Goal: Task Accomplishment & Management: Use online tool/utility

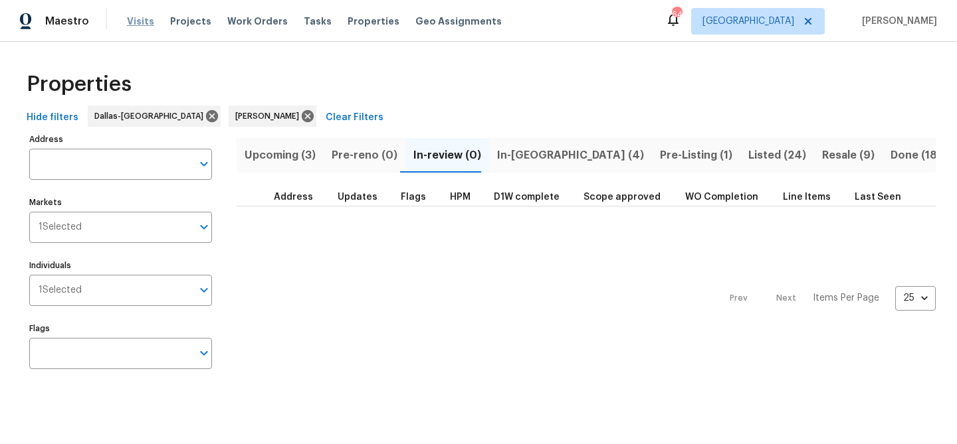
click at [133, 20] on span "Visits" at bounding box center [140, 21] width 27 height 13
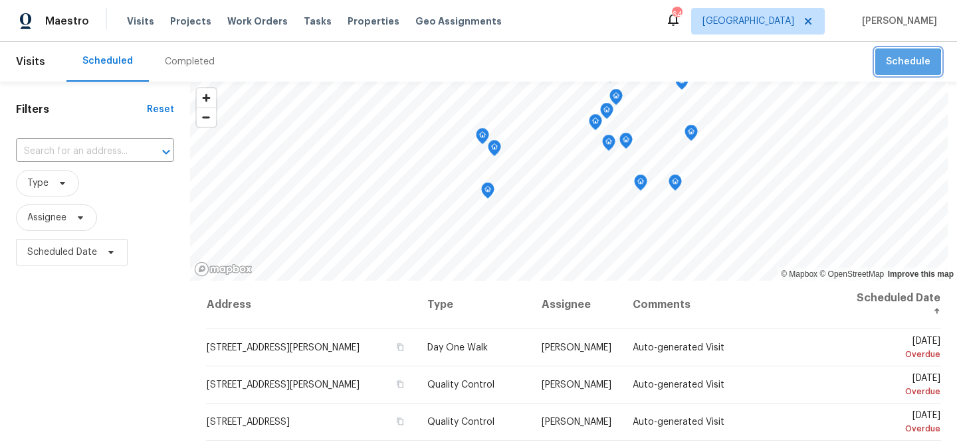
click at [905, 65] on span "Schedule" at bounding box center [907, 62] width 45 height 17
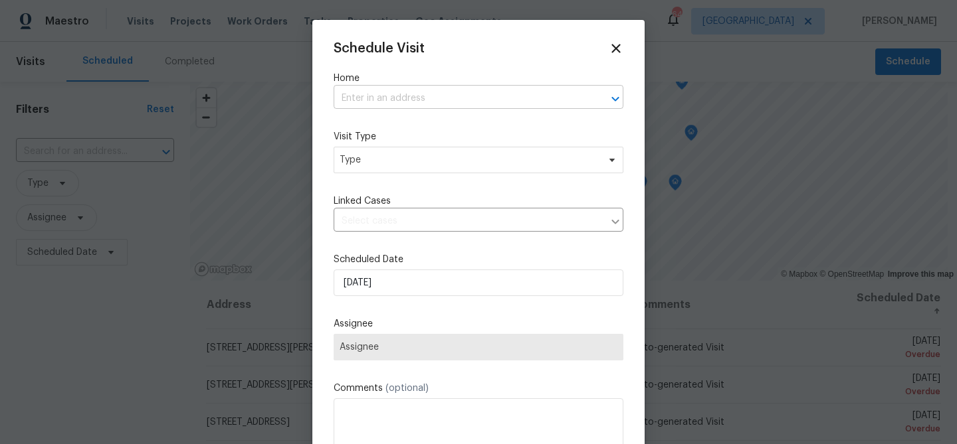
click at [353, 98] on input "text" at bounding box center [459, 98] width 252 height 21
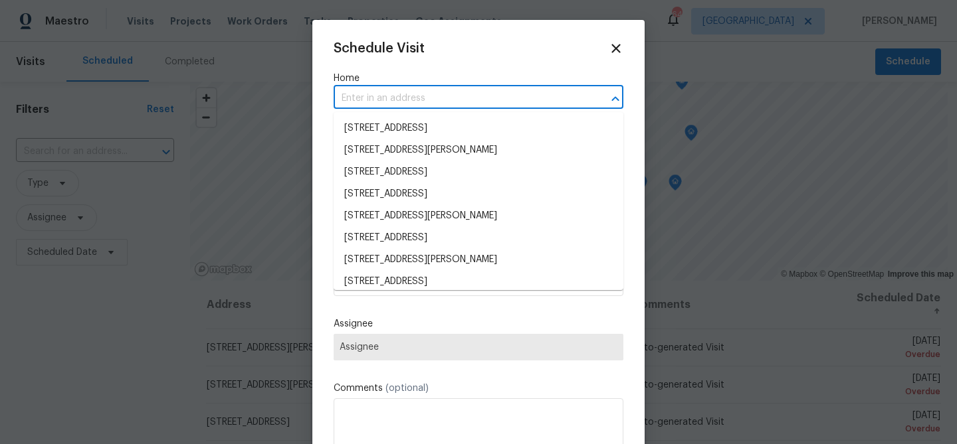
paste input "3614 Queenswood Ln, Garland, TX 75040"
type input "3614 Queenswood Ln, Garland, TX 75040"
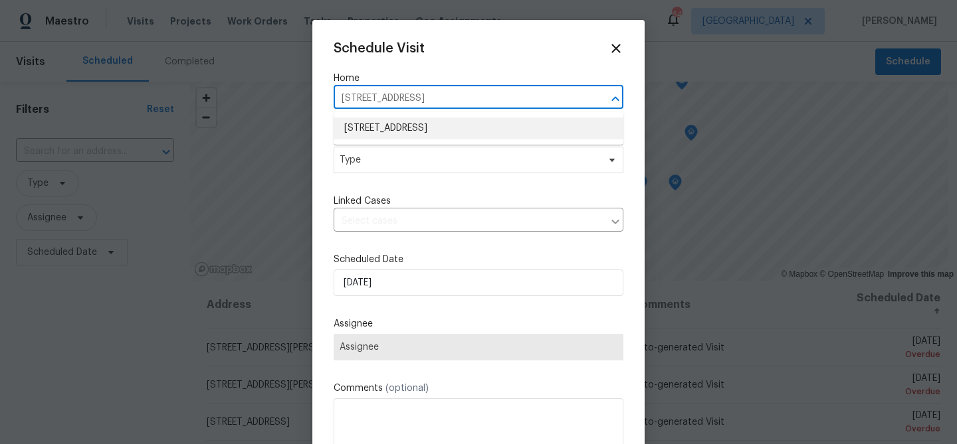
click at [367, 124] on li "3614 Queenswood Ln, Garland, TX 75040" at bounding box center [478, 129] width 290 height 22
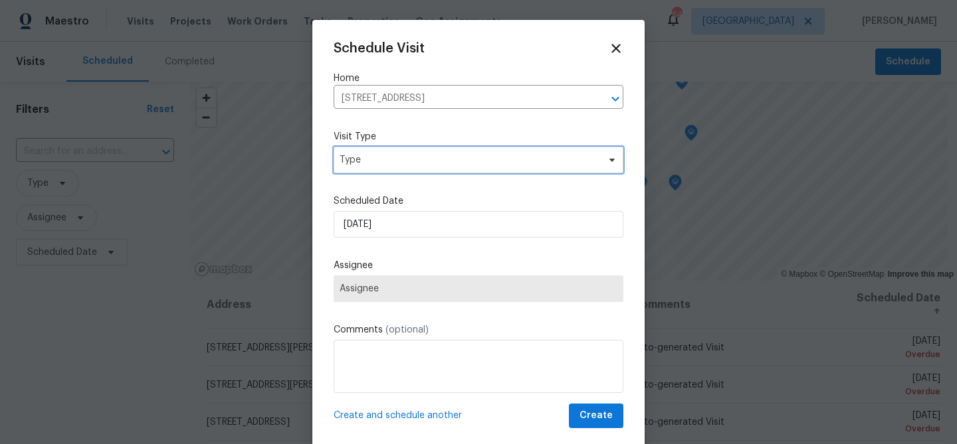
click at [363, 169] on span "Type" at bounding box center [478, 160] width 290 height 27
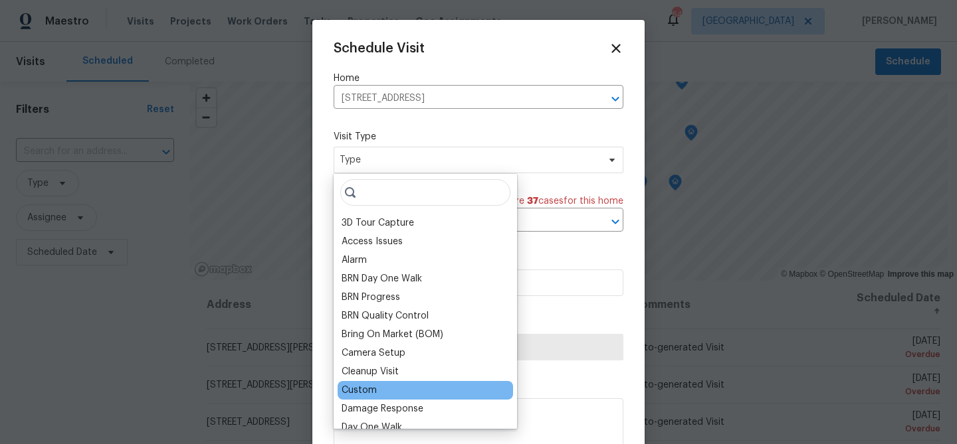
click at [361, 388] on div "Custom" at bounding box center [358, 390] width 35 height 13
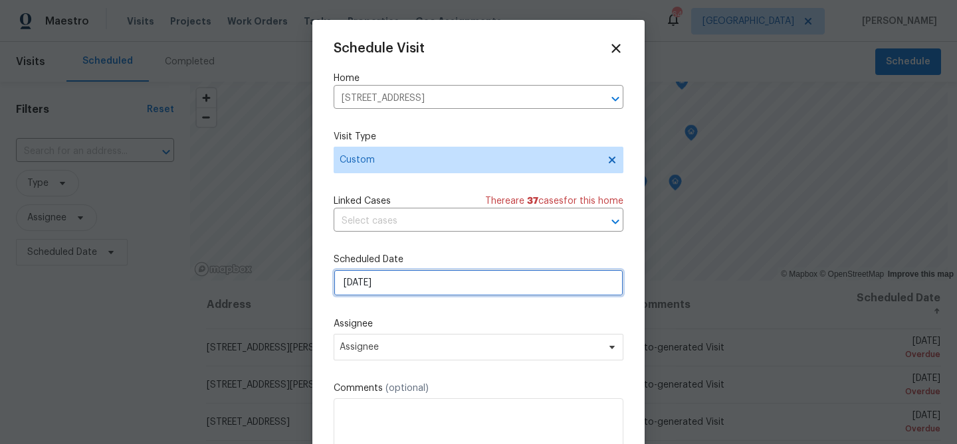
click at [413, 288] on input "9/26/2025" at bounding box center [478, 283] width 290 height 27
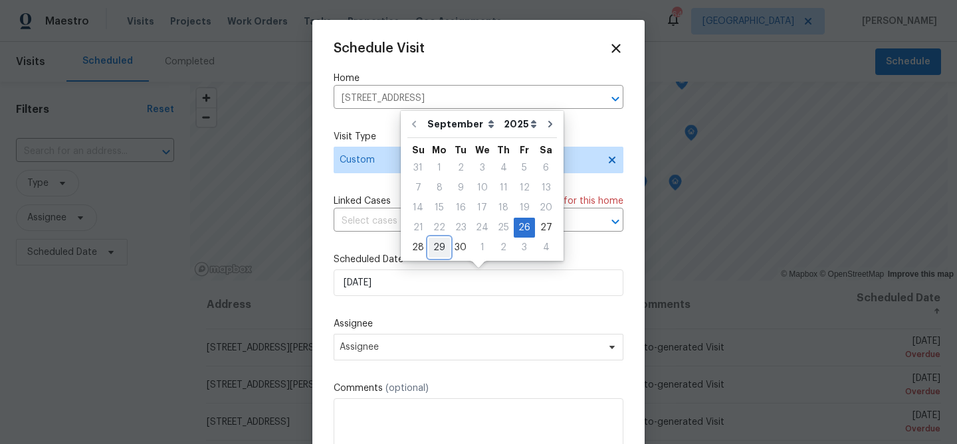
click at [442, 245] on div "29" at bounding box center [438, 247] width 21 height 19
type input "9/29/2025"
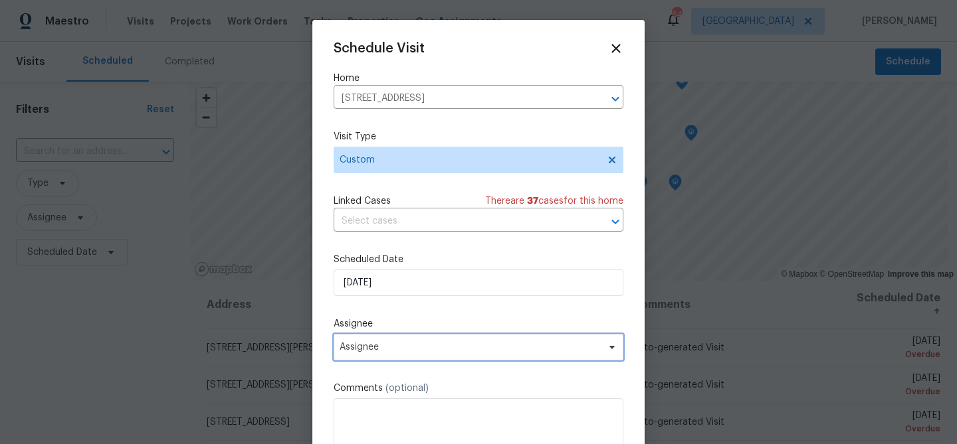
click at [401, 341] on span "Assignee" at bounding box center [478, 347] width 290 height 27
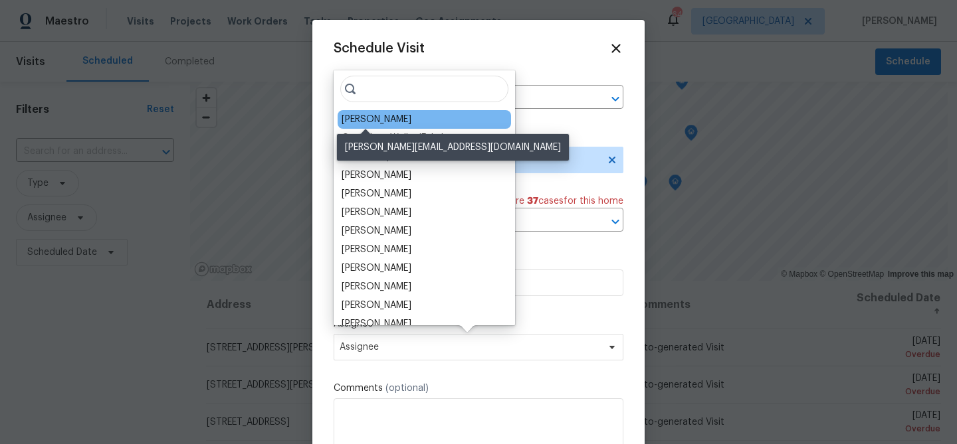
click at [387, 118] on div "Brad Limes" at bounding box center [376, 119] width 70 height 13
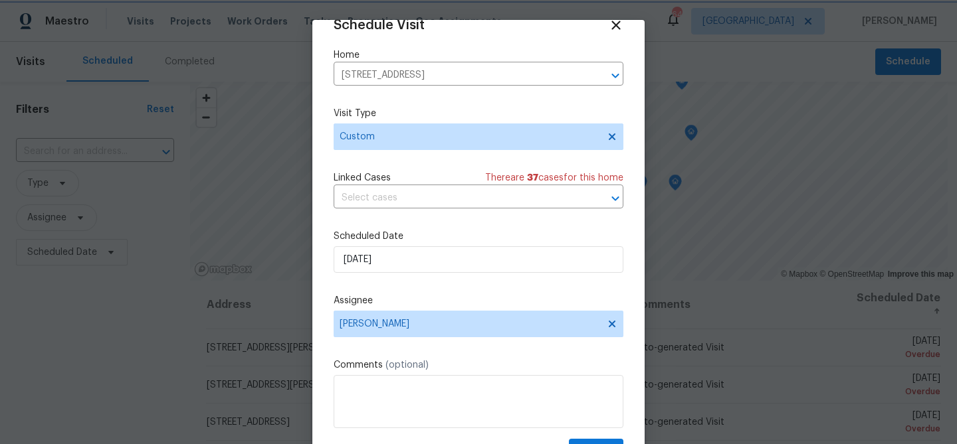
scroll to position [22, 0]
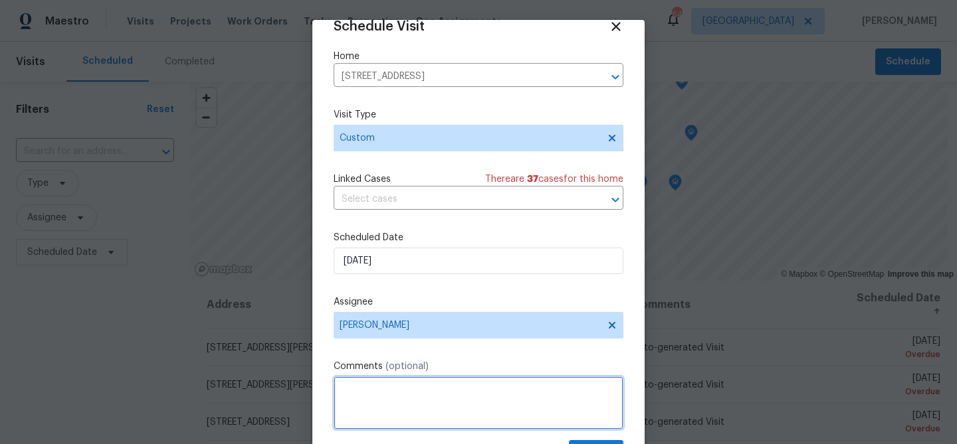
click at [431, 391] on textarea at bounding box center [478, 403] width 290 height 53
type textarea "C"
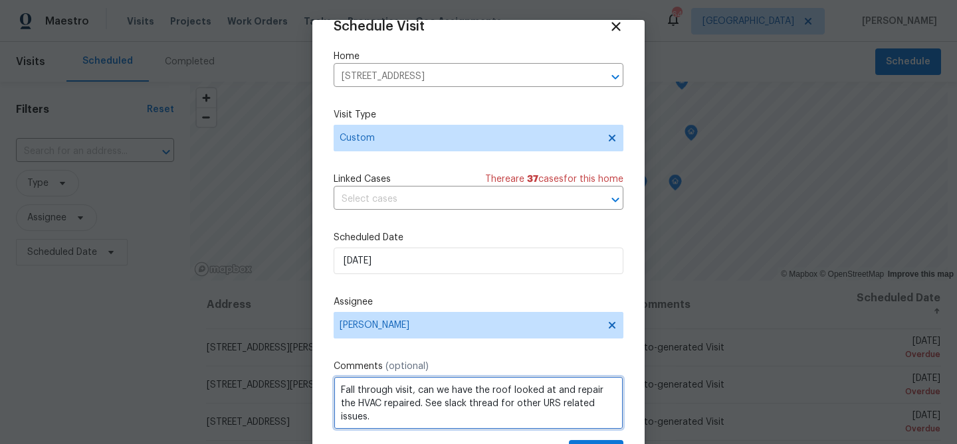
scroll to position [6, 0]
paste textarea "Repair Related Fallthrough Reasons: - Disconnected gutter - Inadequate grading …"
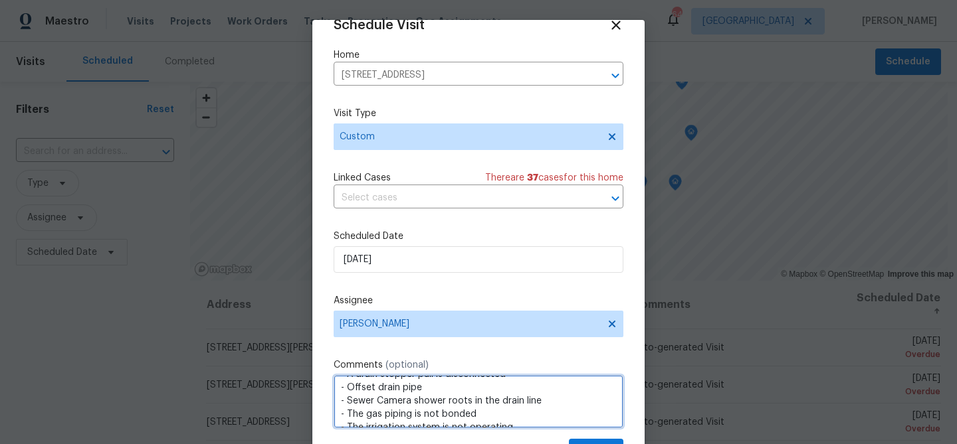
scroll to position [60, 0]
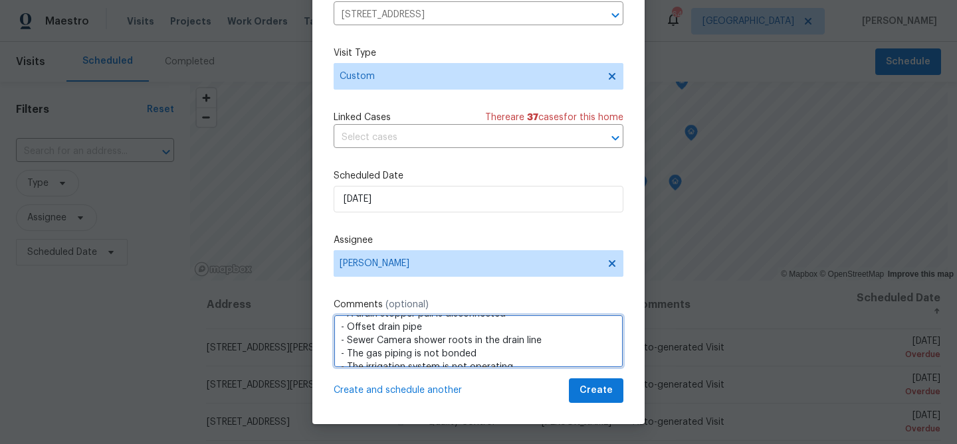
type textarea "Fall through visit, can we have the roof looked at and repair the HVAC repaired…"
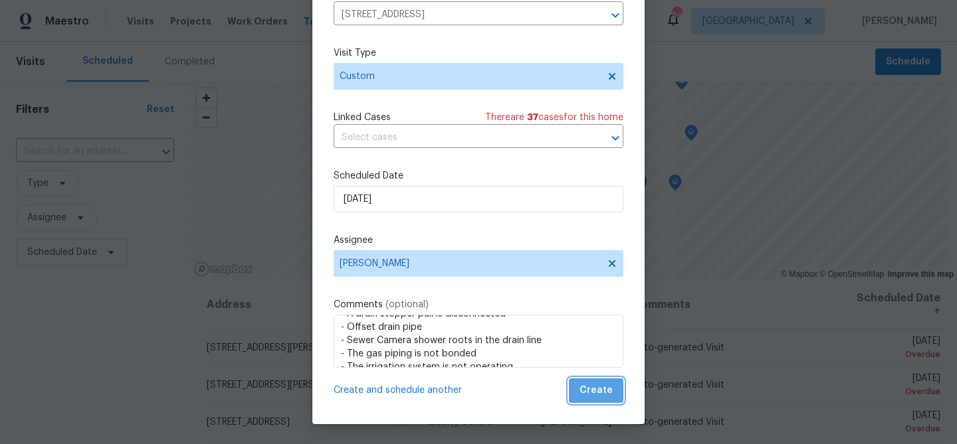
click at [604, 391] on span "Create" at bounding box center [595, 391] width 33 height 17
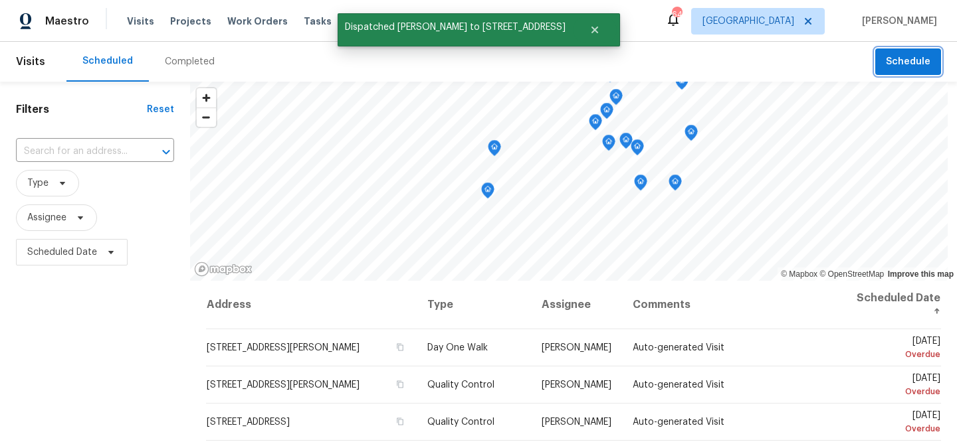
scroll to position [0, 0]
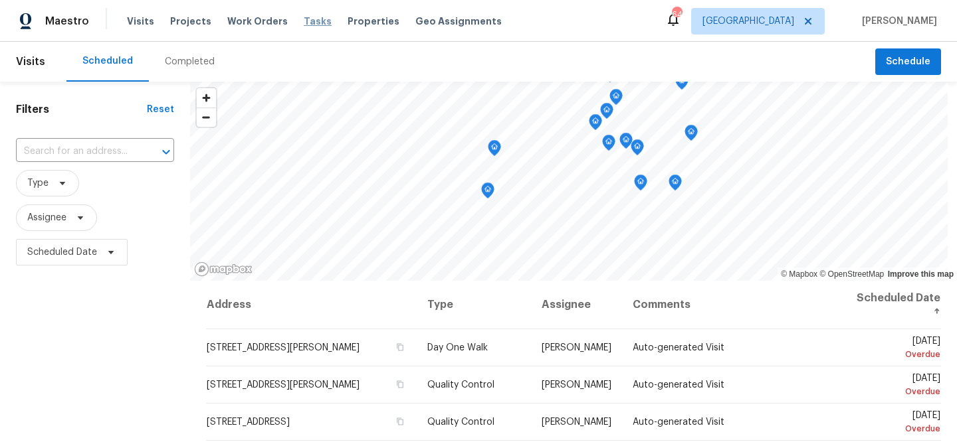
click at [308, 25] on span "Tasks" at bounding box center [318, 21] width 28 height 9
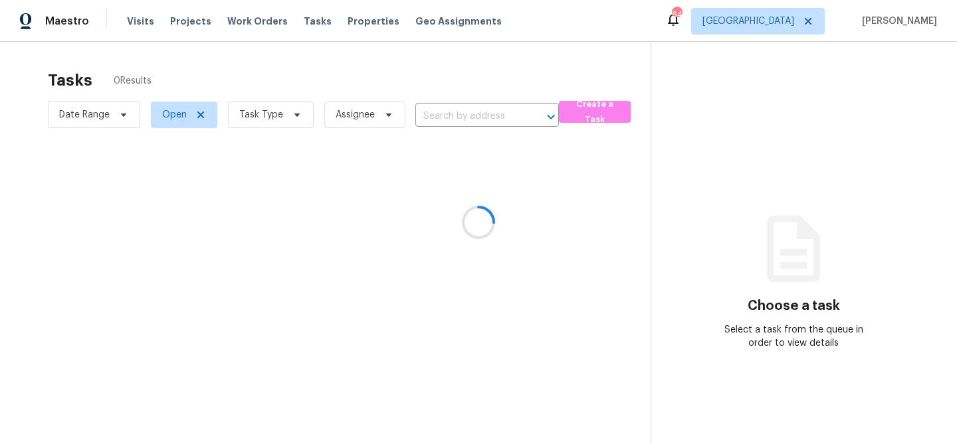
click at [297, 117] on div at bounding box center [478, 222] width 957 height 444
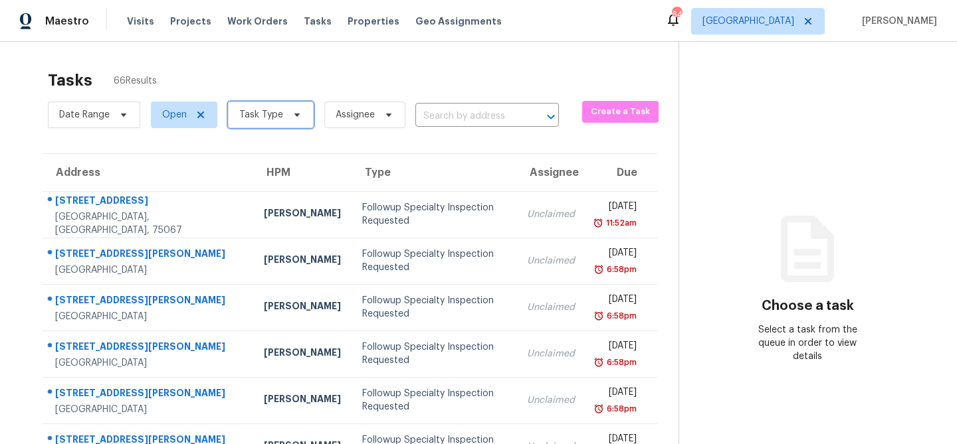
click at [297, 117] on icon at bounding box center [297, 115] width 11 height 11
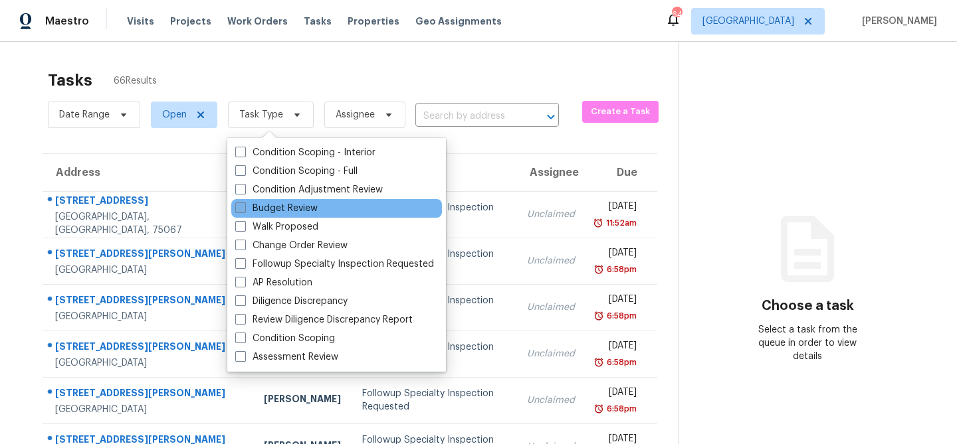
click at [302, 209] on label "Budget Review" at bounding box center [276, 208] width 82 height 13
click at [244, 209] on input "Budget Review" at bounding box center [239, 206] width 9 height 9
checkbox input "true"
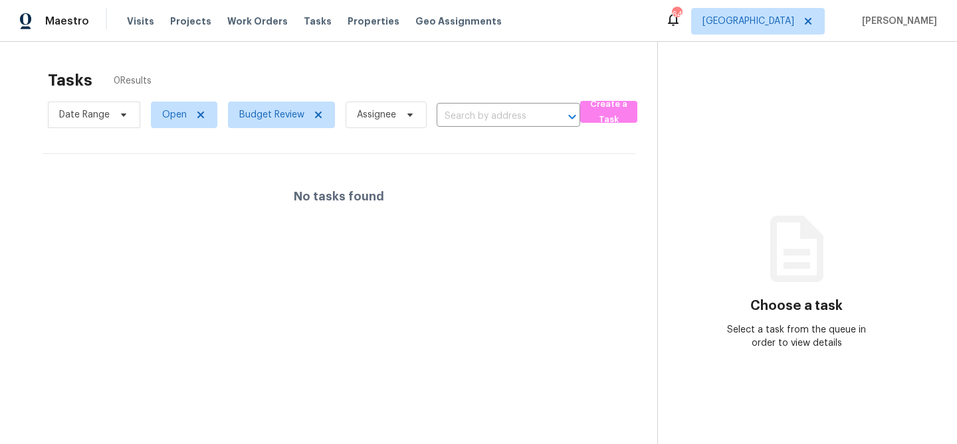
click at [324, 67] on div "Tasks 0 Results" at bounding box center [352, 80] width 609 height 35
click at [284, 109] on span "Budget Review" at bounding box center [271, 114] width 65 height 13
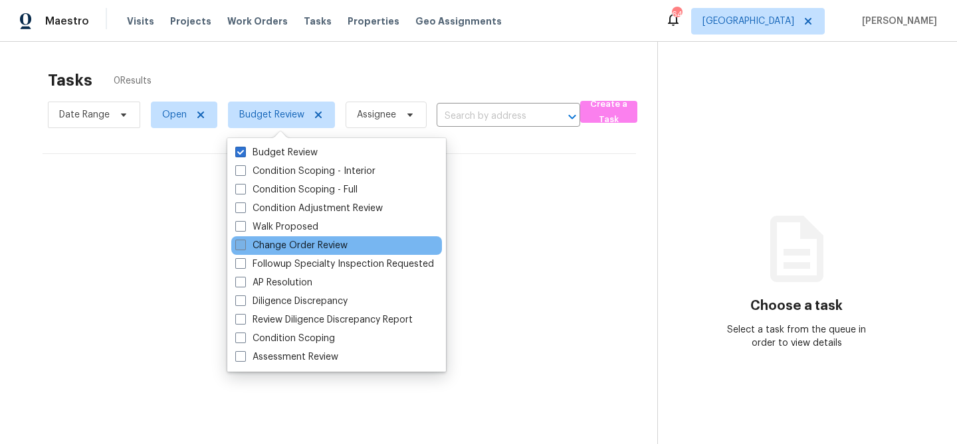
click at [242, 242] on span at bounding box center [240, 245] width 11 height 11
click at [242, 242] on input "Change Order Review" at bounding box center [239, 243] width 9 height 9
checkbox input "true"
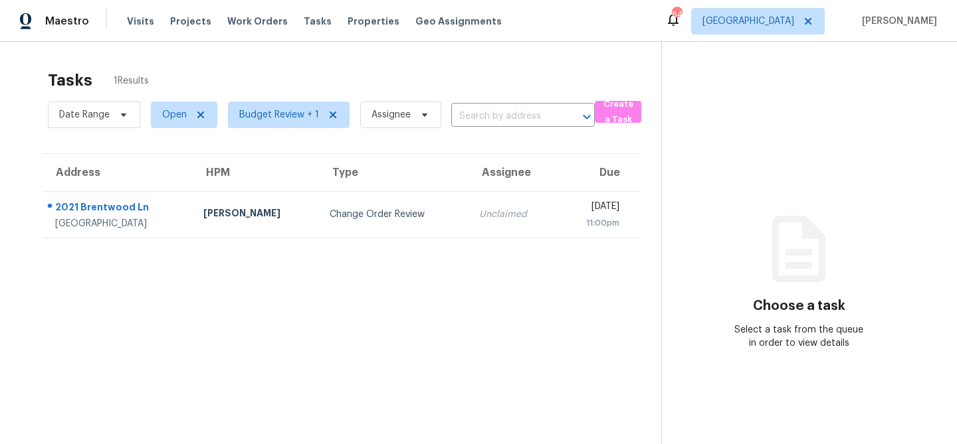
click at [191, 258] on section "Tasks 1 Results Date Range Open Budget Review + 1 Assignee ​ Create a Task Addr…" at bounding box center [341, 274] width 640 height 423
click at [308, 114] on span "Budget Review + 1" at bounding box center [279, 114] width 80 height 13
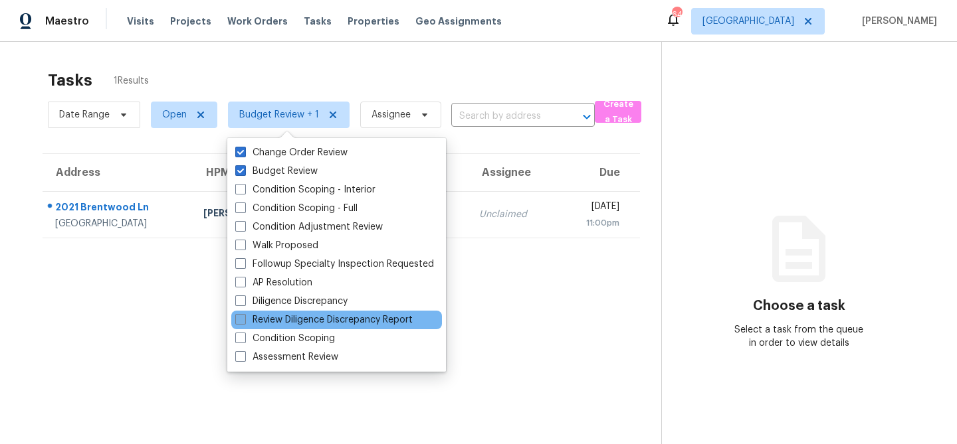
click at [302, 318] on label "Review Diligence Discrepancy Report" at bounding box center [323, 320] width 177 height 13
click at [244, 318] on input "Review Diligence Discrepancy Report" at bounding box center [239, 318] width 9 height 9
checkbox input "true"
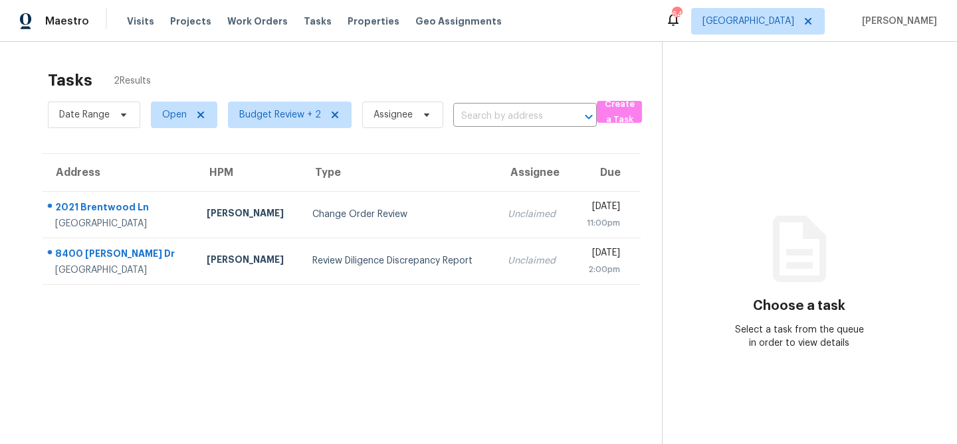
click at [169, 320] on section "Tasks 2 Results Date Range Open Budget Review + 2 Assignee ​ Create a Task Addr…" at bounding box center [341, 274] width 640 height 423
